Goal: Information Seeking & Learning: Learn about a topic

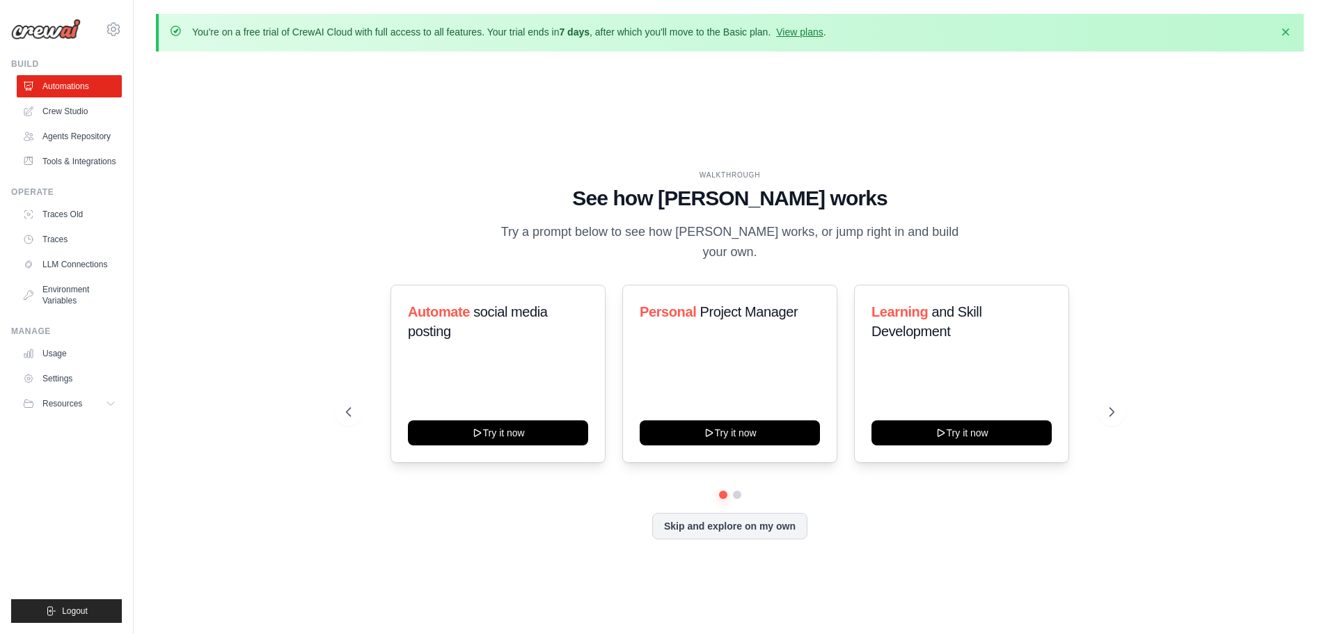
click at [1058, 100] on div "WALKTHROUGH See how [PERSON_NAME] works Try a prompt below to see how [PERSON_N…" at bounding box center [730, 366] width 1148 height 606
click at [63, 235] on link "Traces" at bounding box center [70, 239] width 105 height 22
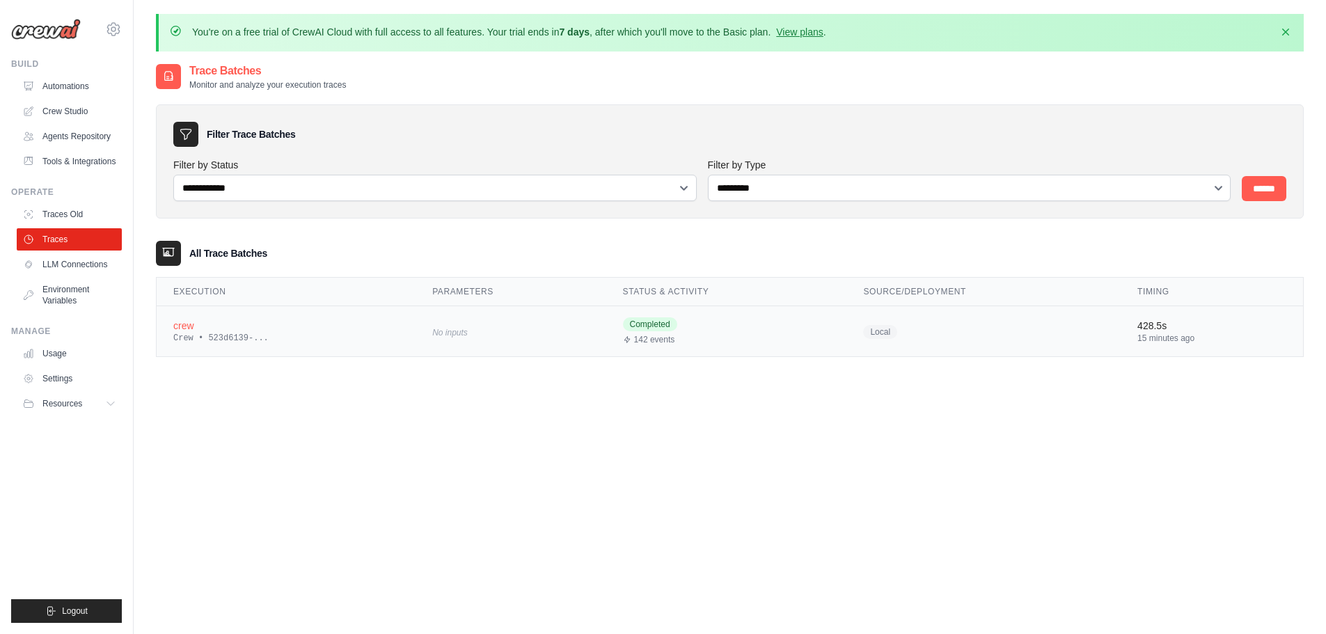
click at [209, 329] on div "crew" at bounding box center [286, 326] width 226 height 14
